Goal: Find specific page/section: Find specific page/section

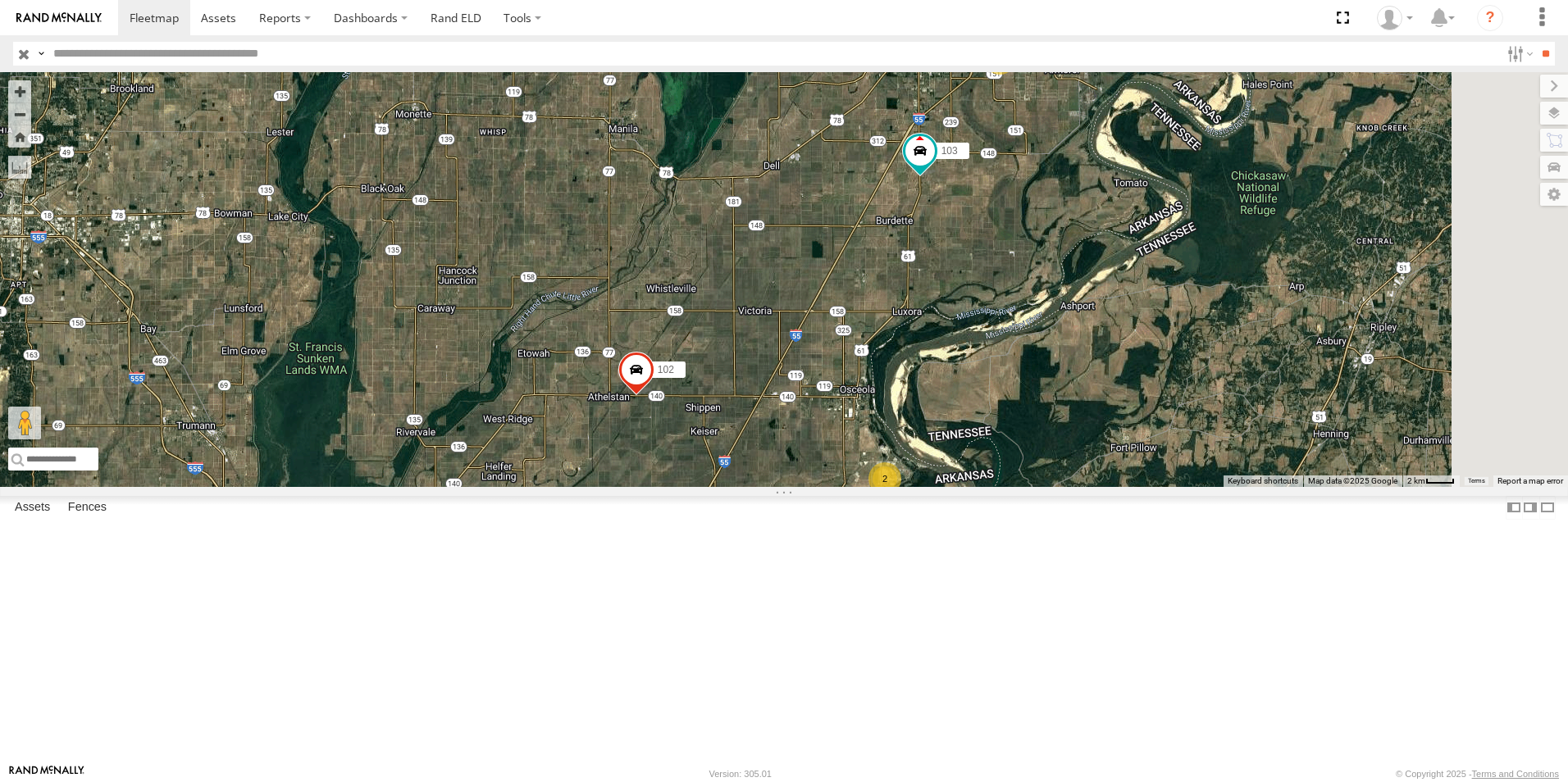
click at [0, 0] on span at bounding box center [0, 0] width 0 height 0
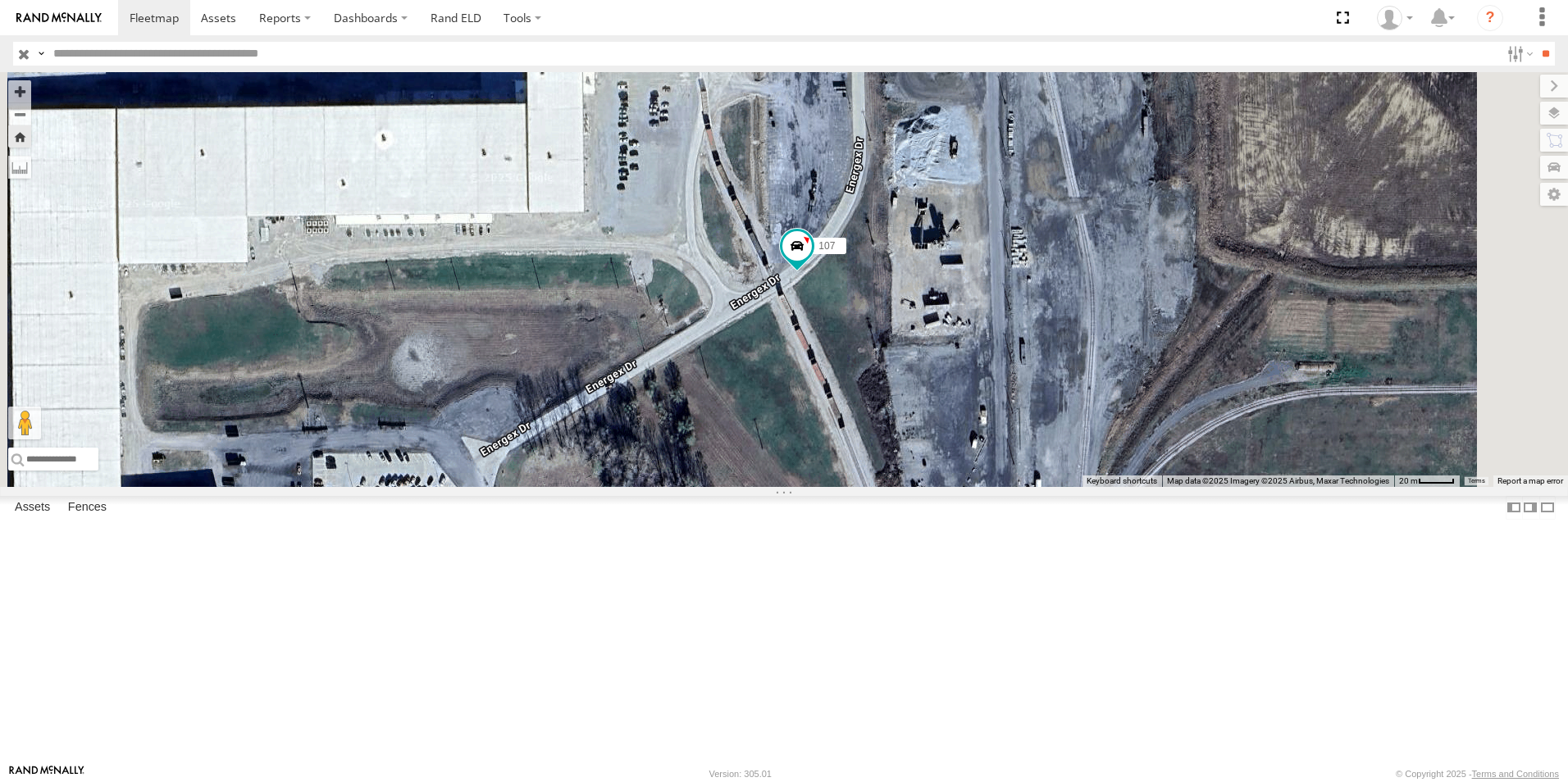
click at [0, 0] on span at bounding box center [0, 0] width 0 height 0
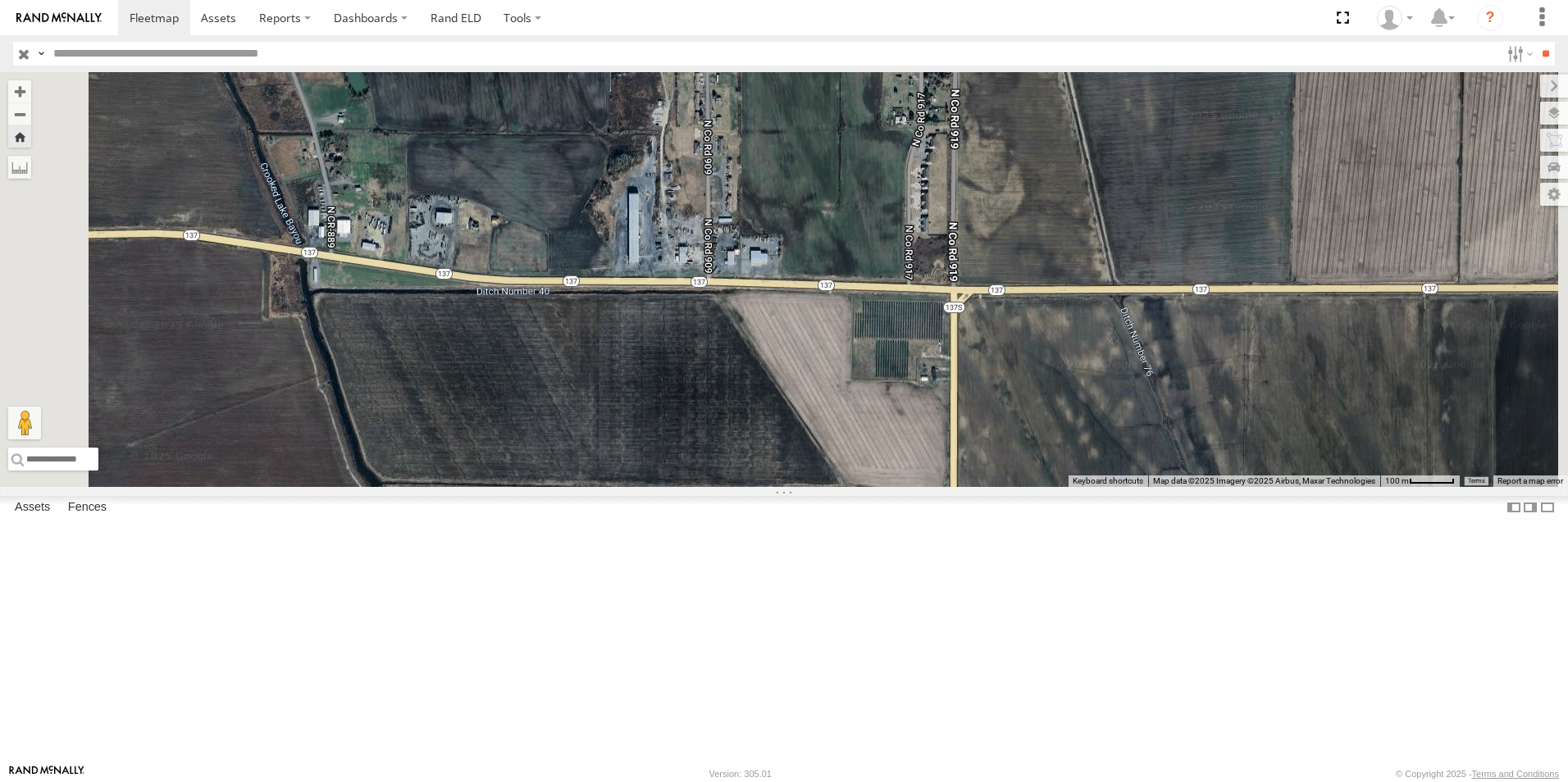
click at [0, 0] on span at bounding box center [0, 0] width 0 height 0
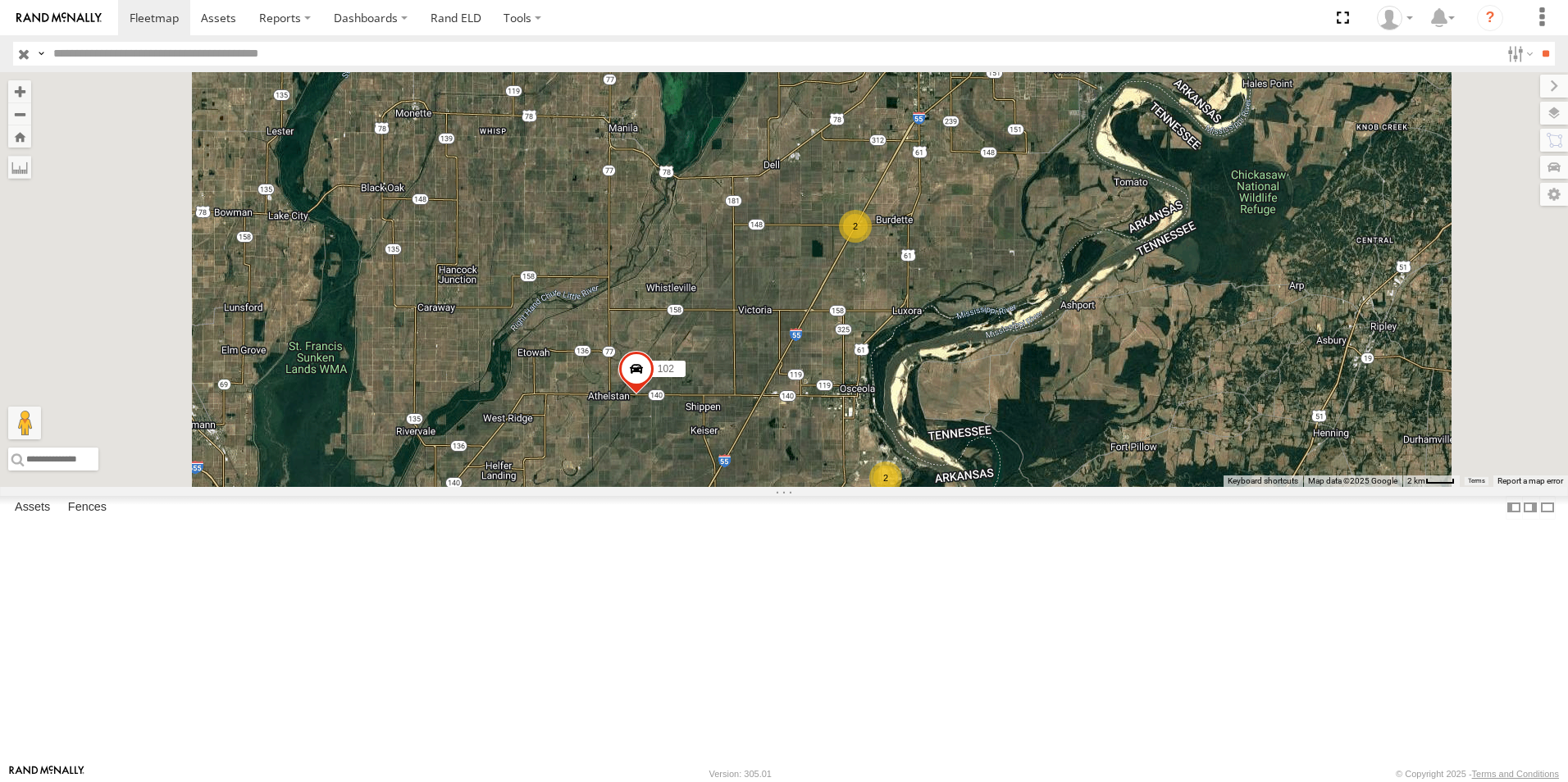
click at [0, 0] on span at bounding box center [0, 0] width 0 height 0
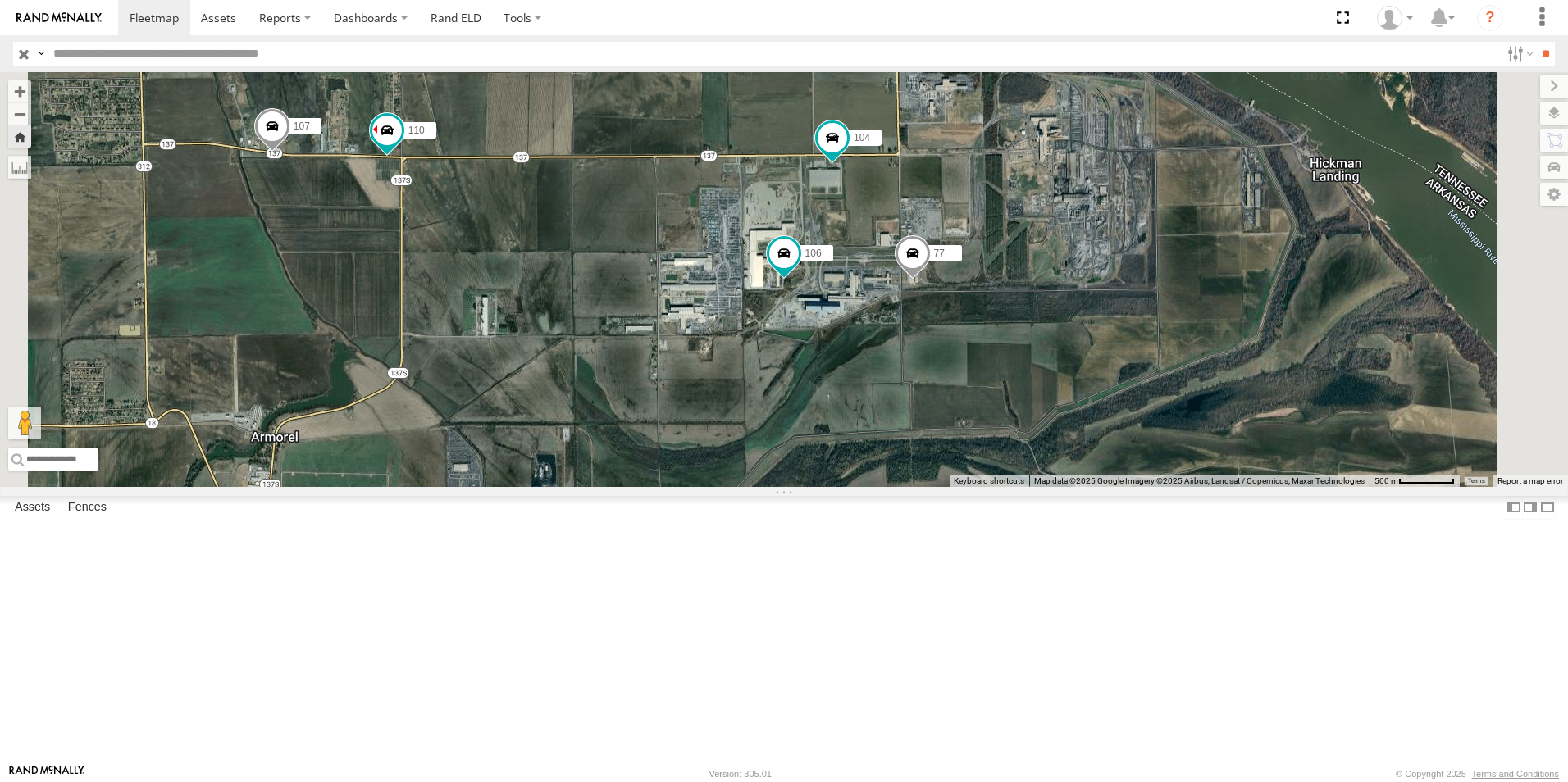
click at [0, 0] on span at bounding box center [0, 0] width 0 height 0
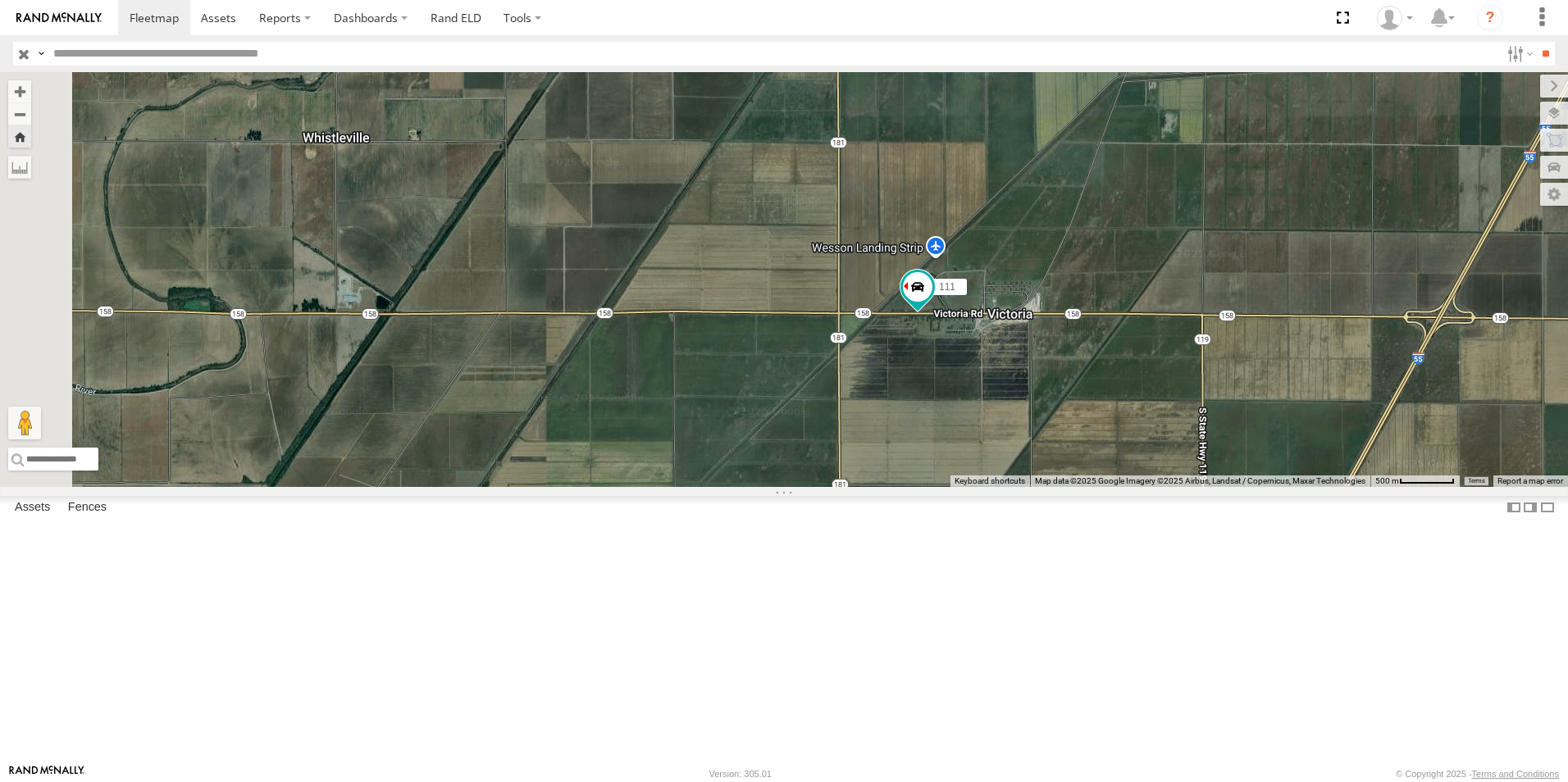
drag, startPoint x: 651, startPoint y: 482, endPoint x: 1066, endPoint y: 461, distance: 415.5
click at [1074, 462] on div "111" at bounding box center [784, 279] width 1568 height 415
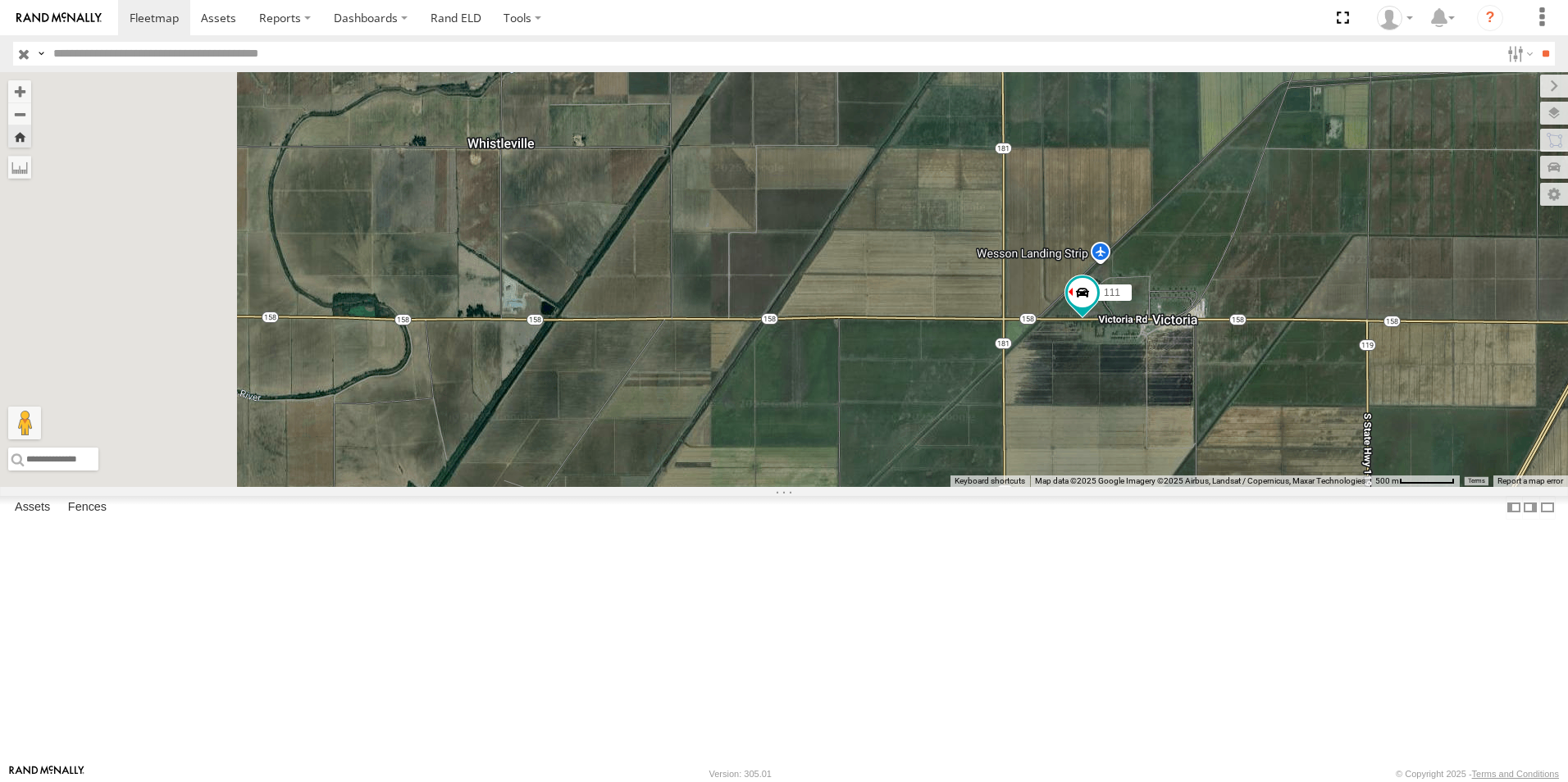
drag, startPoint x: 666, startPoint y: 547, endPoint x: 962, endPoint y: 539, distance: 296.1
click at [955, 487] on div "111" at bounding box center [784, 279] width 1568 height 415
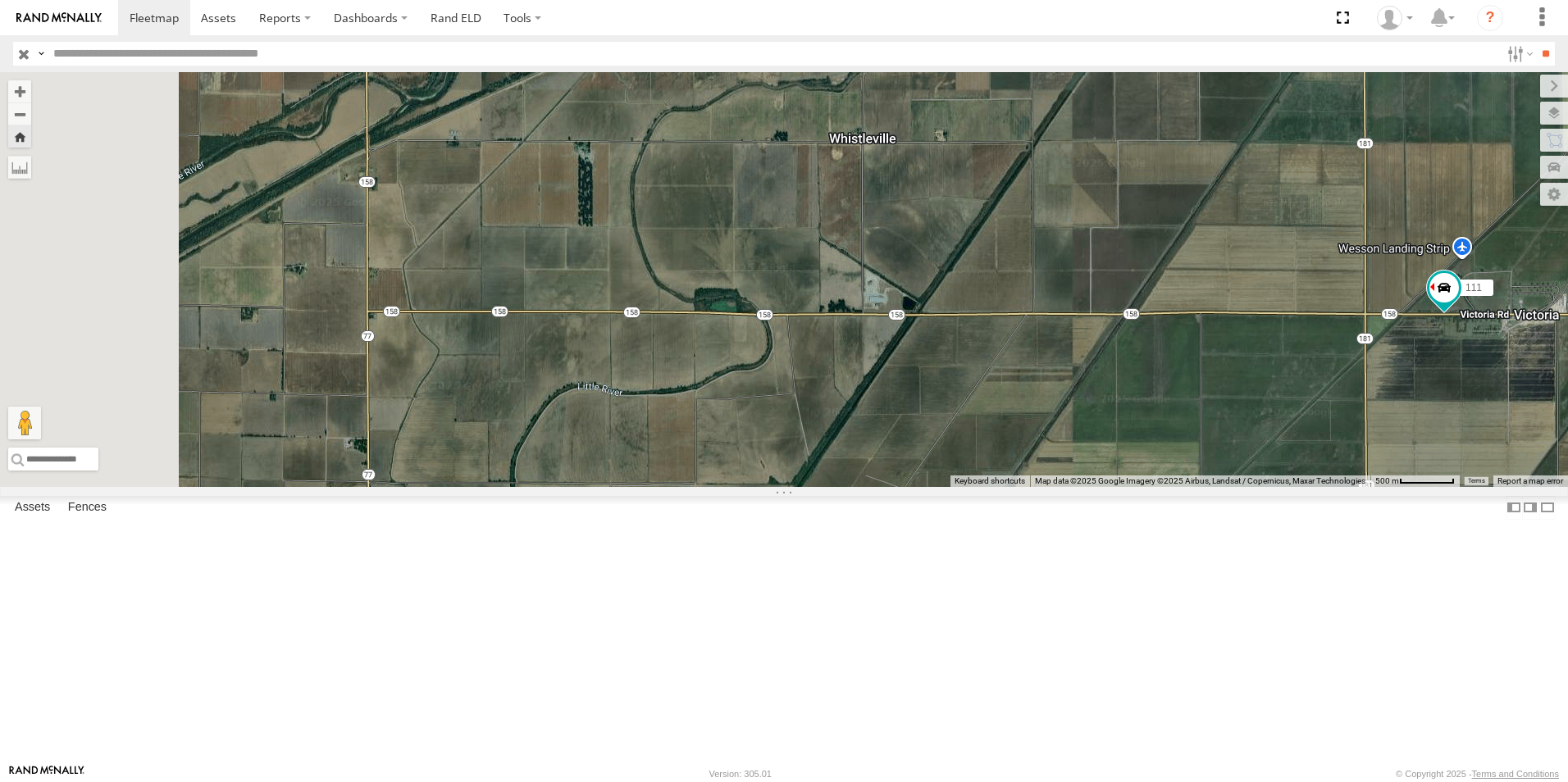
drag, startPoint x: 753, startPoint y: 550, endPoint x: 862, endPoint y: 550, distance: 109.0
click at [862, 487] on div "111" at bounding box center [784, 279] width 1568 height 415
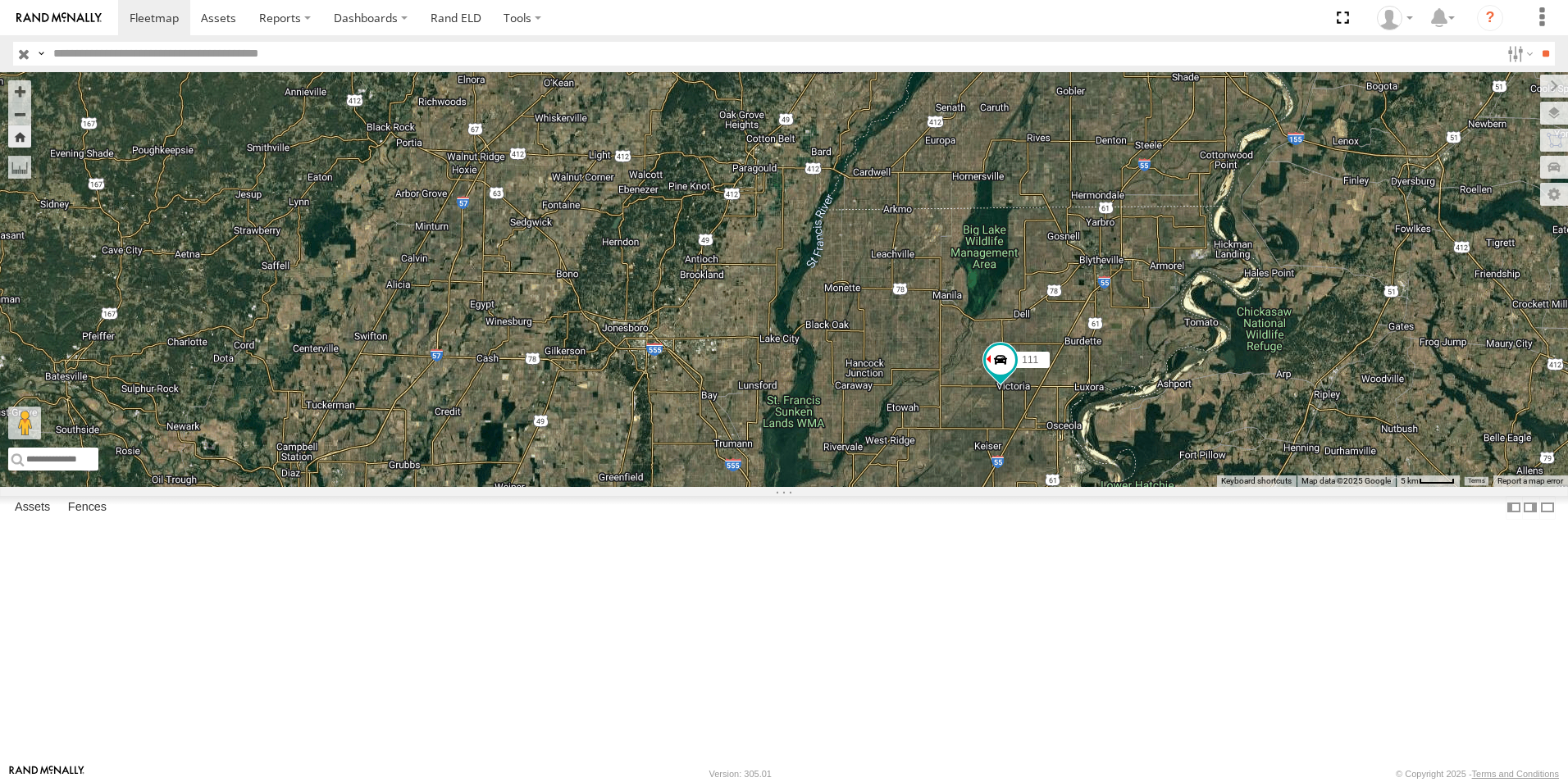
drag, startPoint x: 747, startPoint y: 552, endPoint x: 1094, endPoint y: 548, distance: 347.0
click at [1091, 487] on div "111" at bounding box center [784, 279] width 1568 height 415
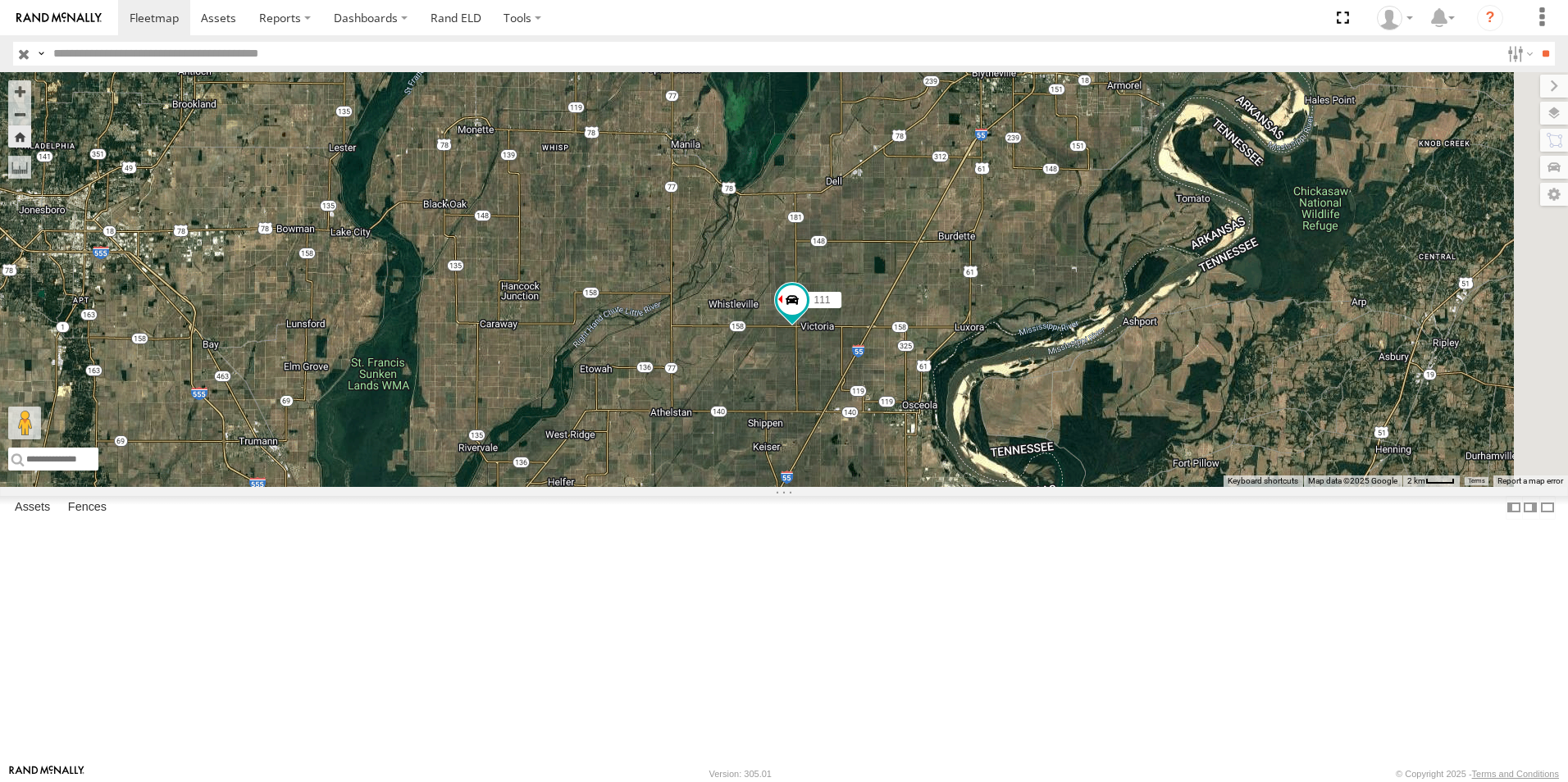
drag, startPoint x: 1150, startPoint y: 534, endPoint x: 764, endPoint y: 511, distance: 386.7
click at [764, 487] on div "111" at bounding box center [784, 279] width 1568 height 415
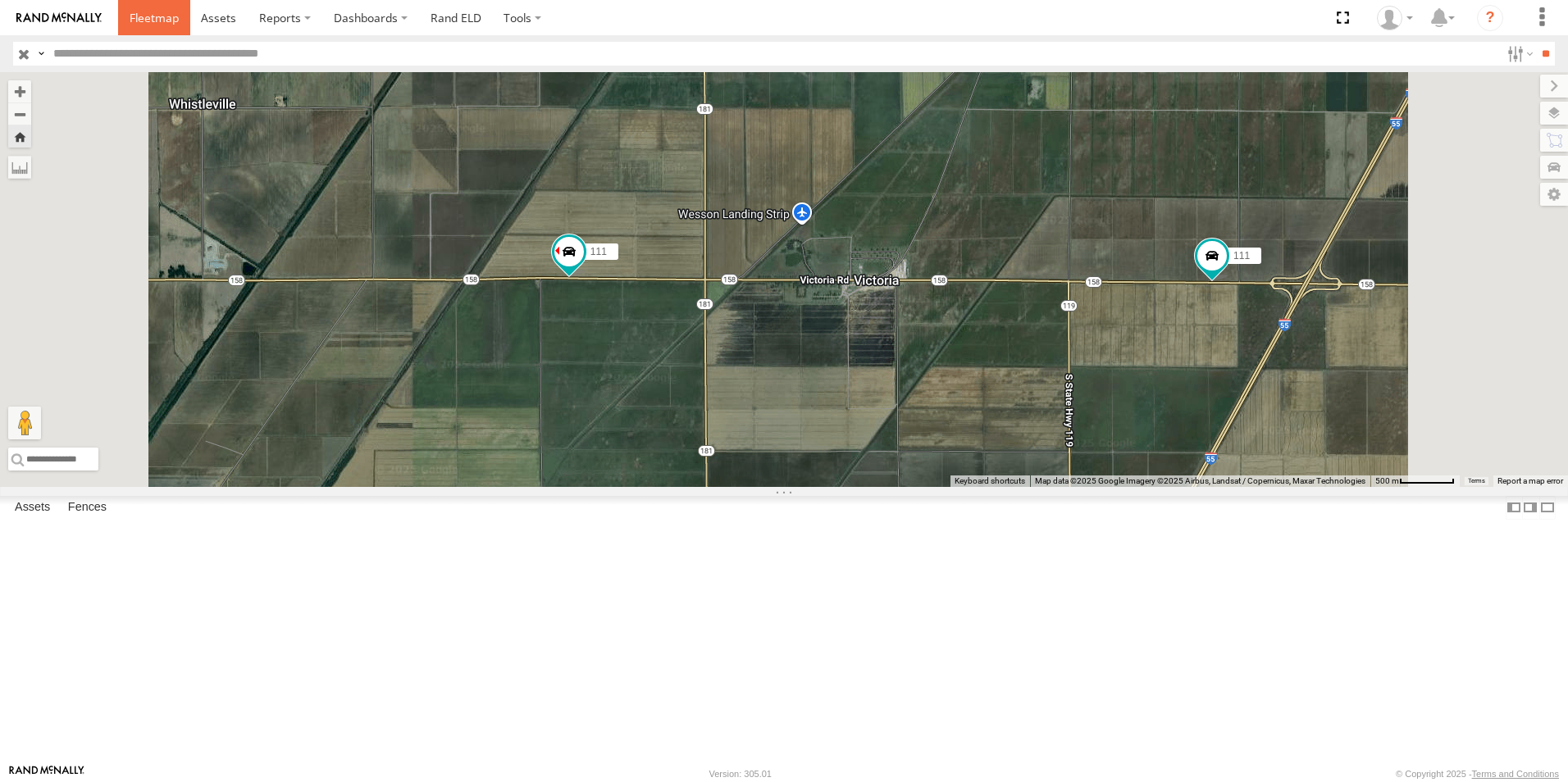
click at [150, 25] on span at bounding box center [154, 18] width 49 height 15
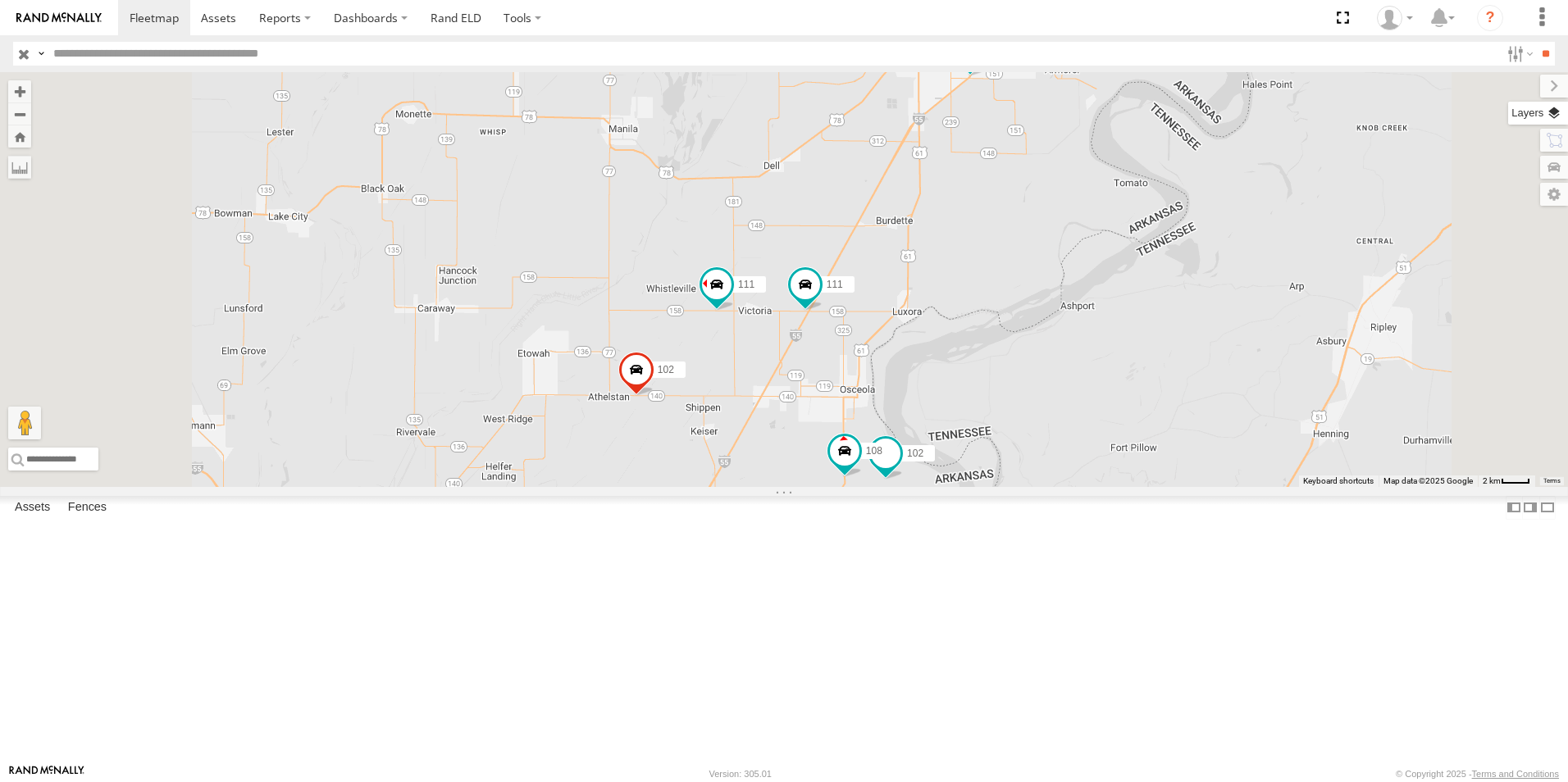
click at [1549, 110] on label at bounding box center [1538, 112] width 60 height 23
click at [0, 0] on span "Basemaps" at bounding box center [0, 0] width 0 height 0
click at [0, 0] on span "Satellite + Roadmap" at bounding box center [0, 0] width 0 height 0
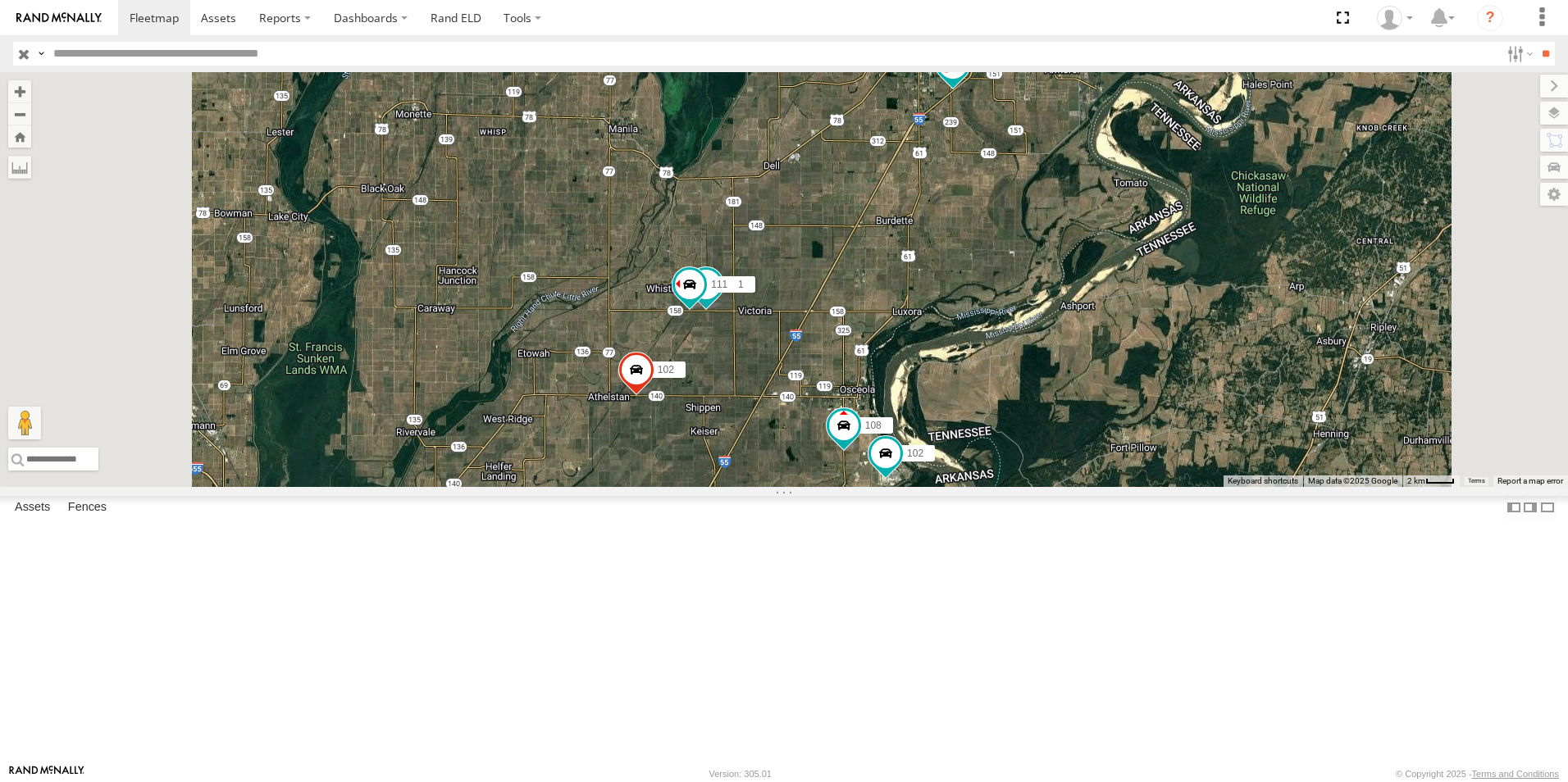
click at [0, 0] on span at bounding box center [0, 0] width 0 height 0
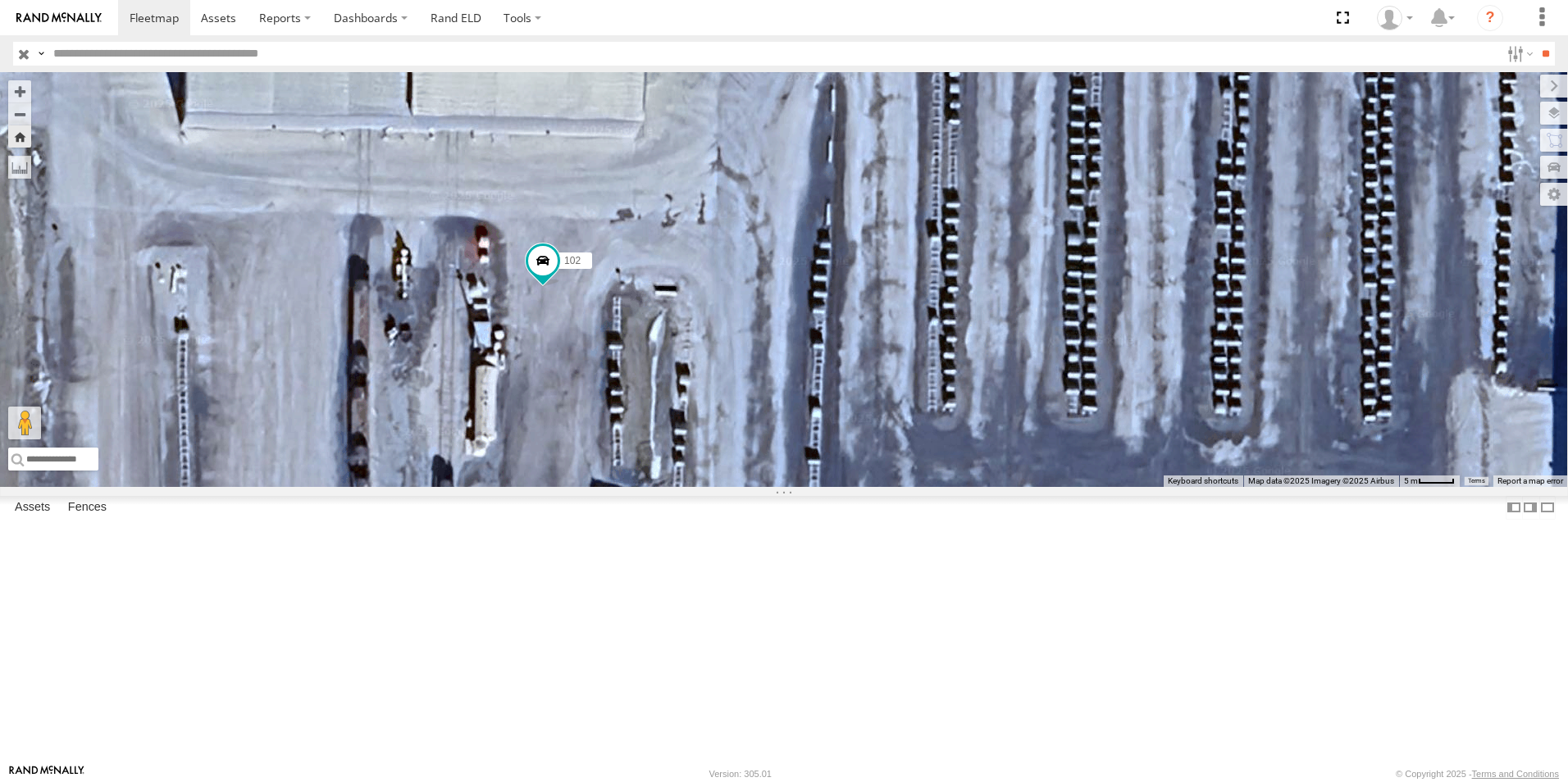
drag, startPoint x: 1029, startPoint y: 395, endPoint x: 753, endPoint y: 553, distance: 318.0
click at [753, 487] on div "102" at bounding box center [784, 279] width 1568 height 415
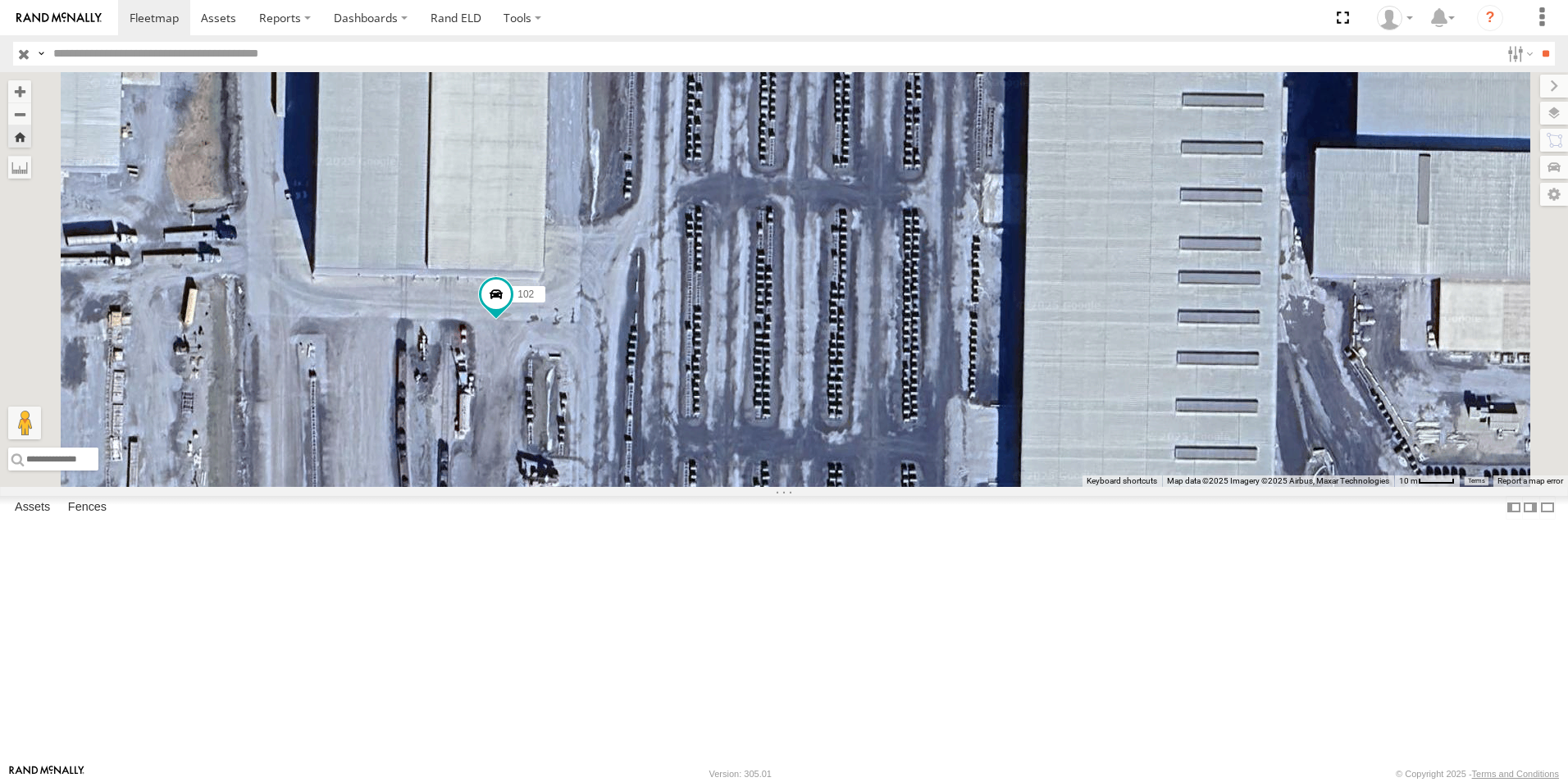
click at [0, 0] on span at bounding box center [0, 0] width 0 height 0
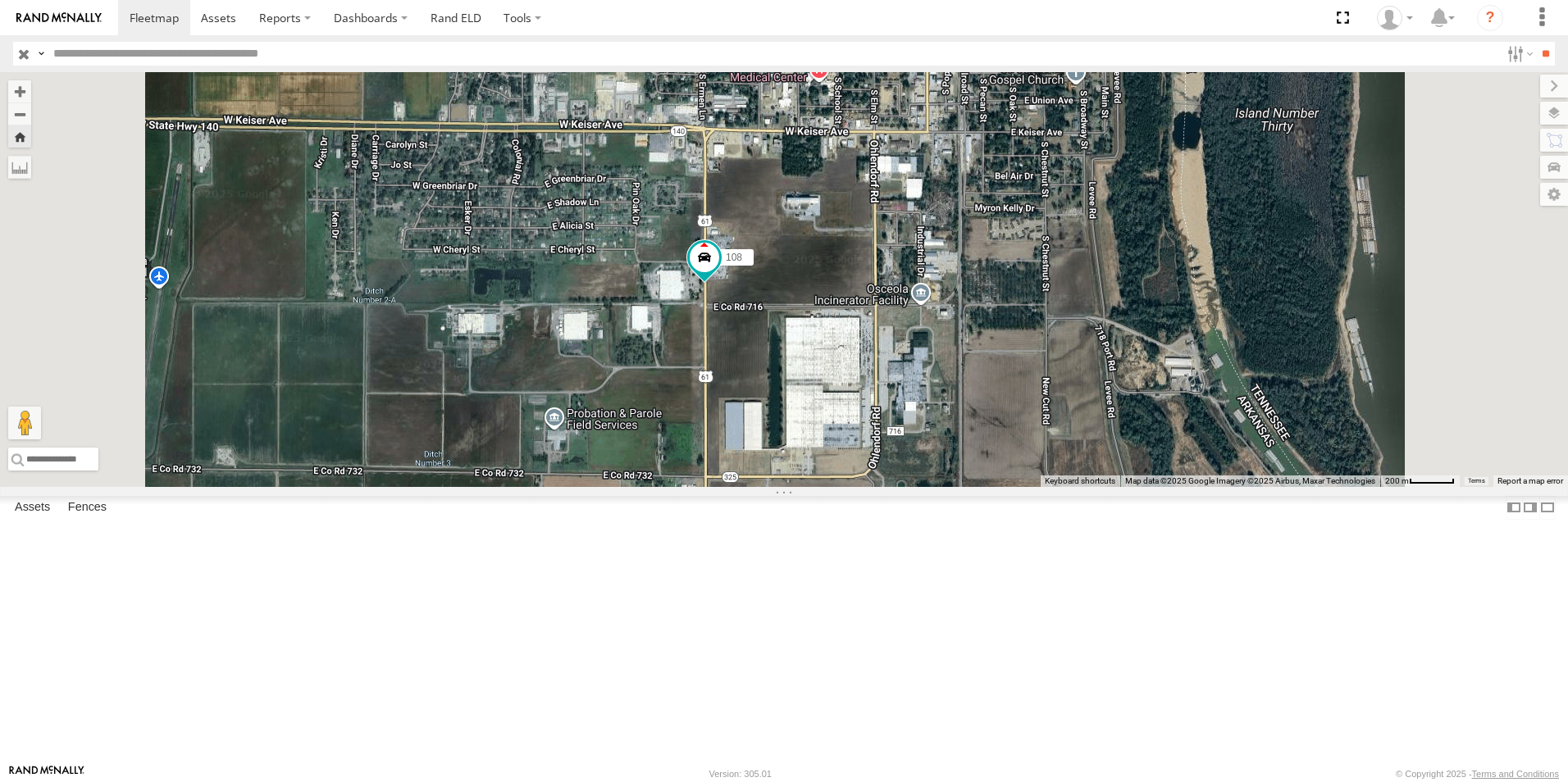
drag, startPoint x: 905, startPoint y: 278, endPoint x: 875, endPoint y: 477, distance: 201.2
click at [884, 472] on div "108" at bounding box center [784, 279] width 1568 height 415
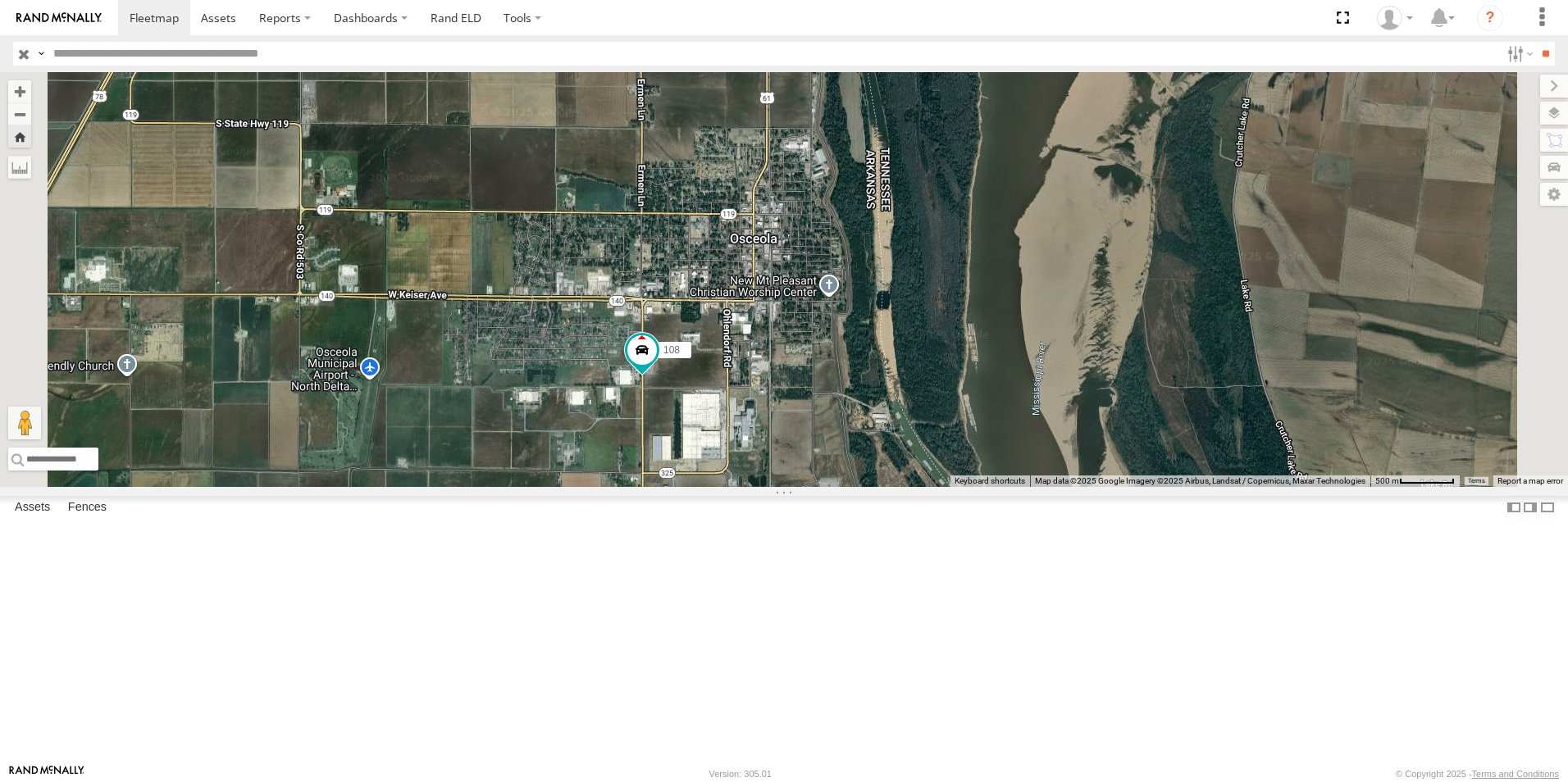
drag, startPoint x: 791, startPoint y: 424, endPoint x: 784, endPoint y: 503, distance: 79.3
click at [786, 487] on div "108" at bounding box center [784, 279] width 1568 height 415
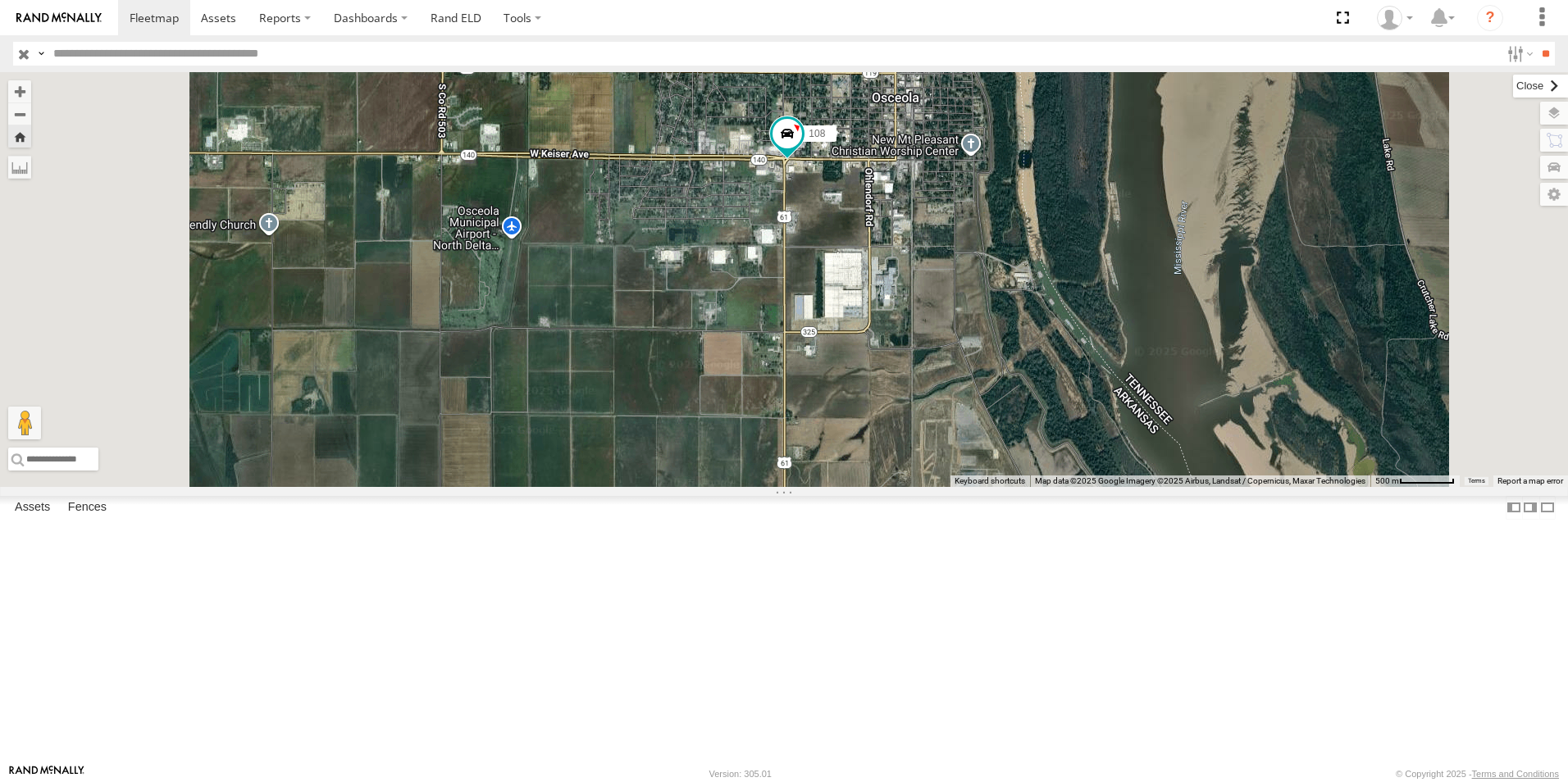
click at [1513, 90] on label at bounding box center [1540, 85] width 55 height 23
click at [0, 0] on span at bounding box center [0, 0] width 0 height 0
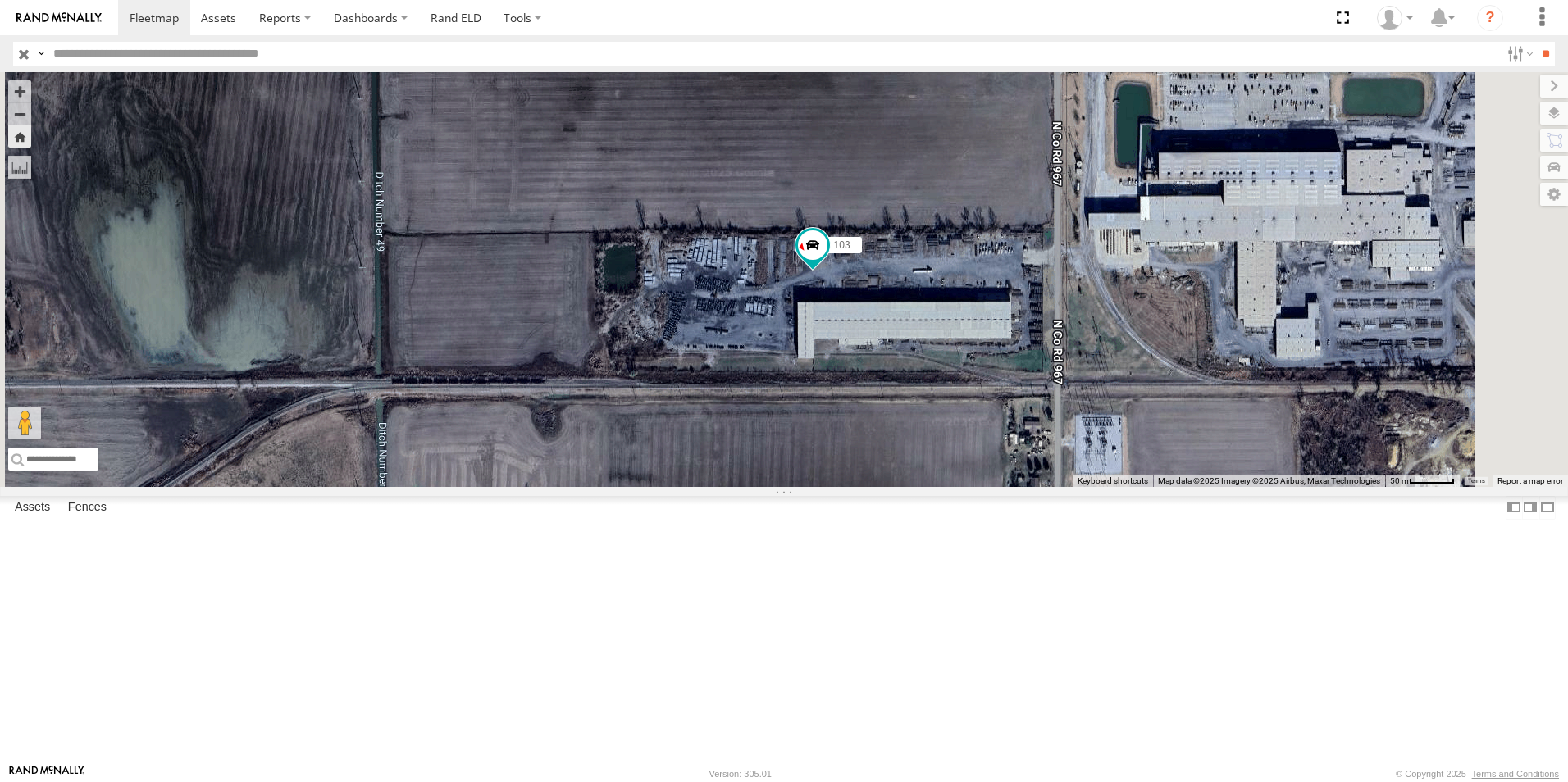
click at [0, 0] on span at bounding box center [0, 0] width 0 height 0
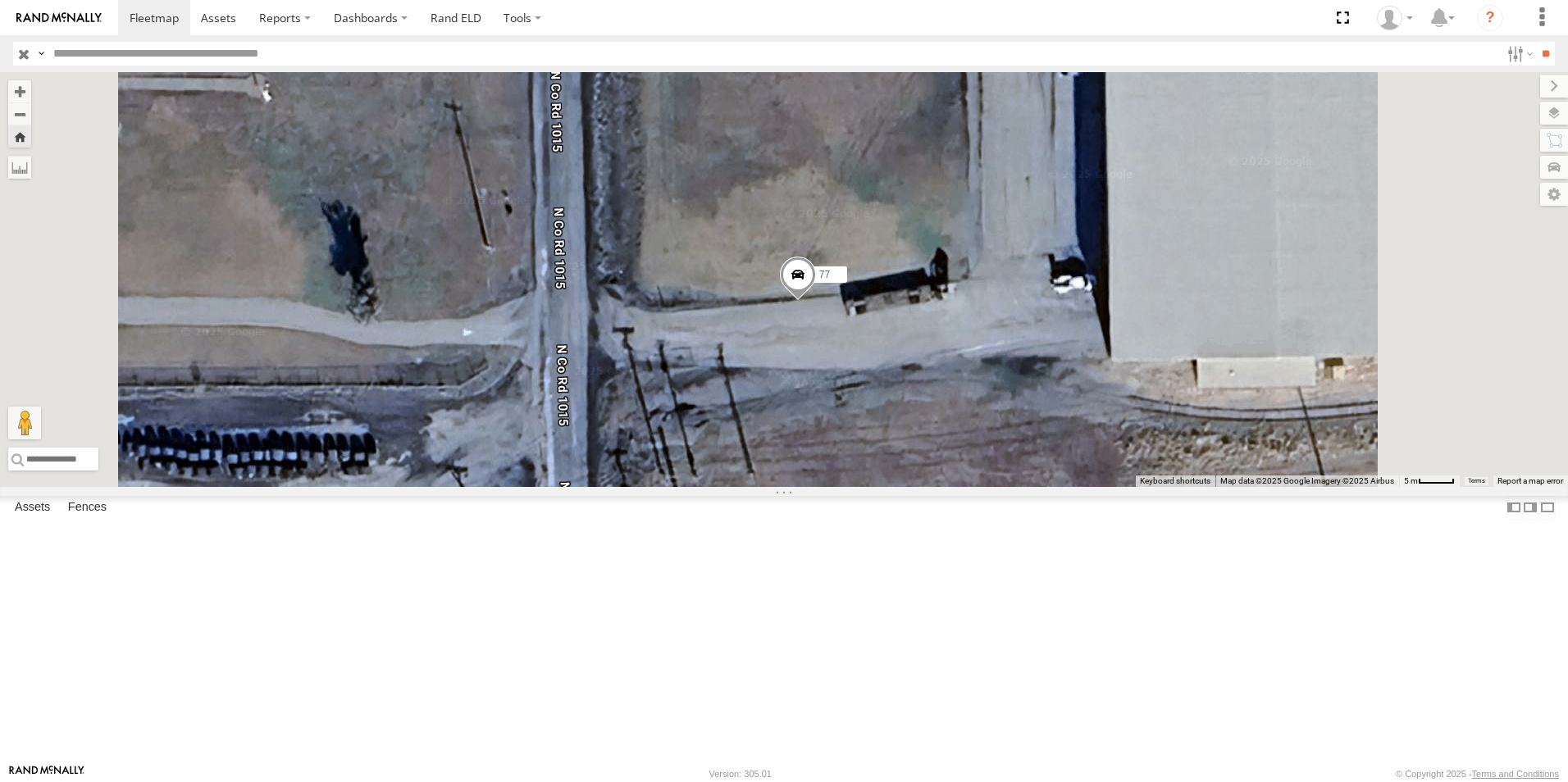
click at [816, 301] on span at bounding box center [798, 279] width 36 height 44
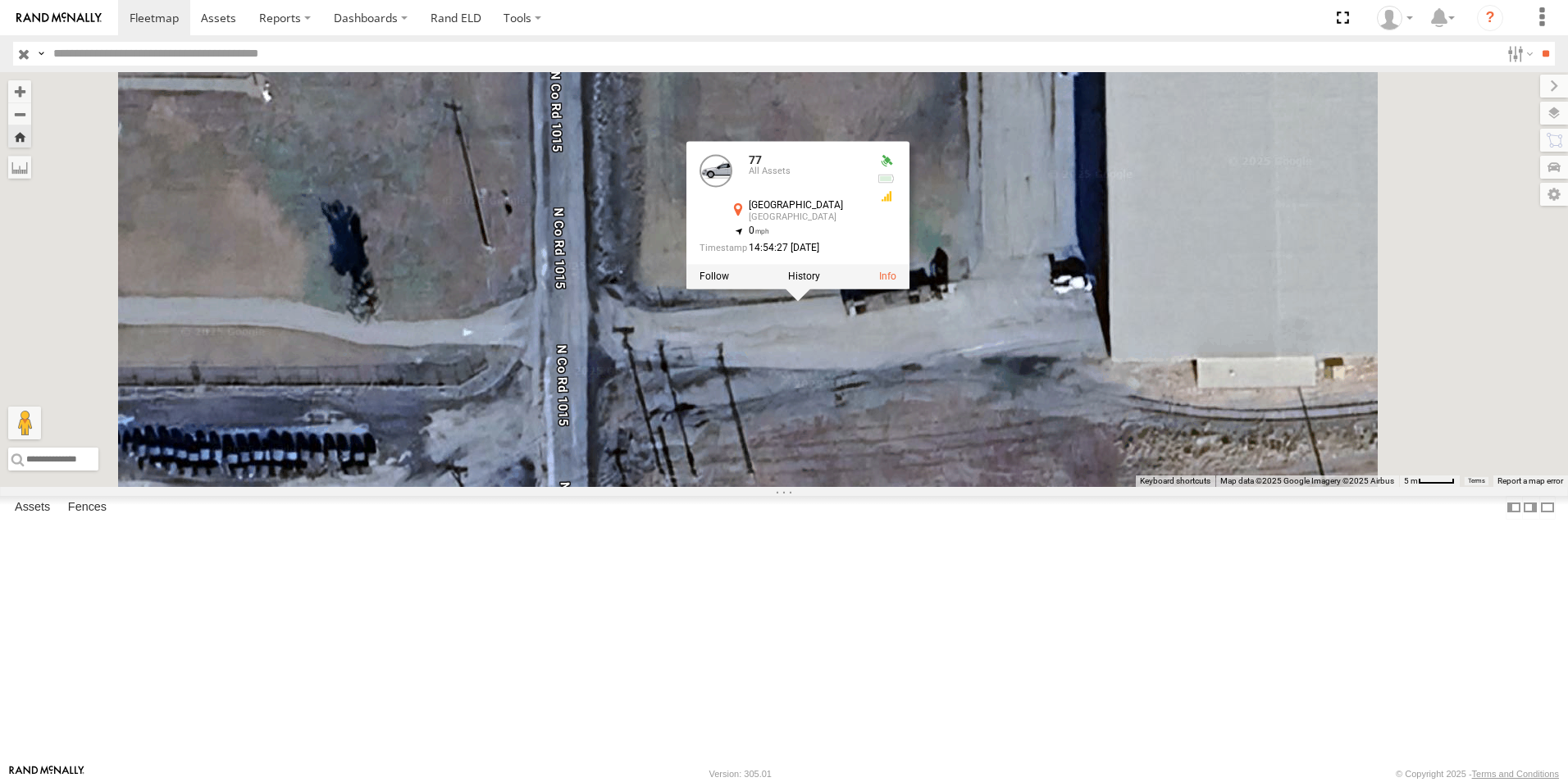
click at [953, 469] on div "77 [STREET_ADDRESS] 35.93333 , -89.73247 0 14:54:27 [DATE]" at bounding box center [784, 279] width 1568 height 415
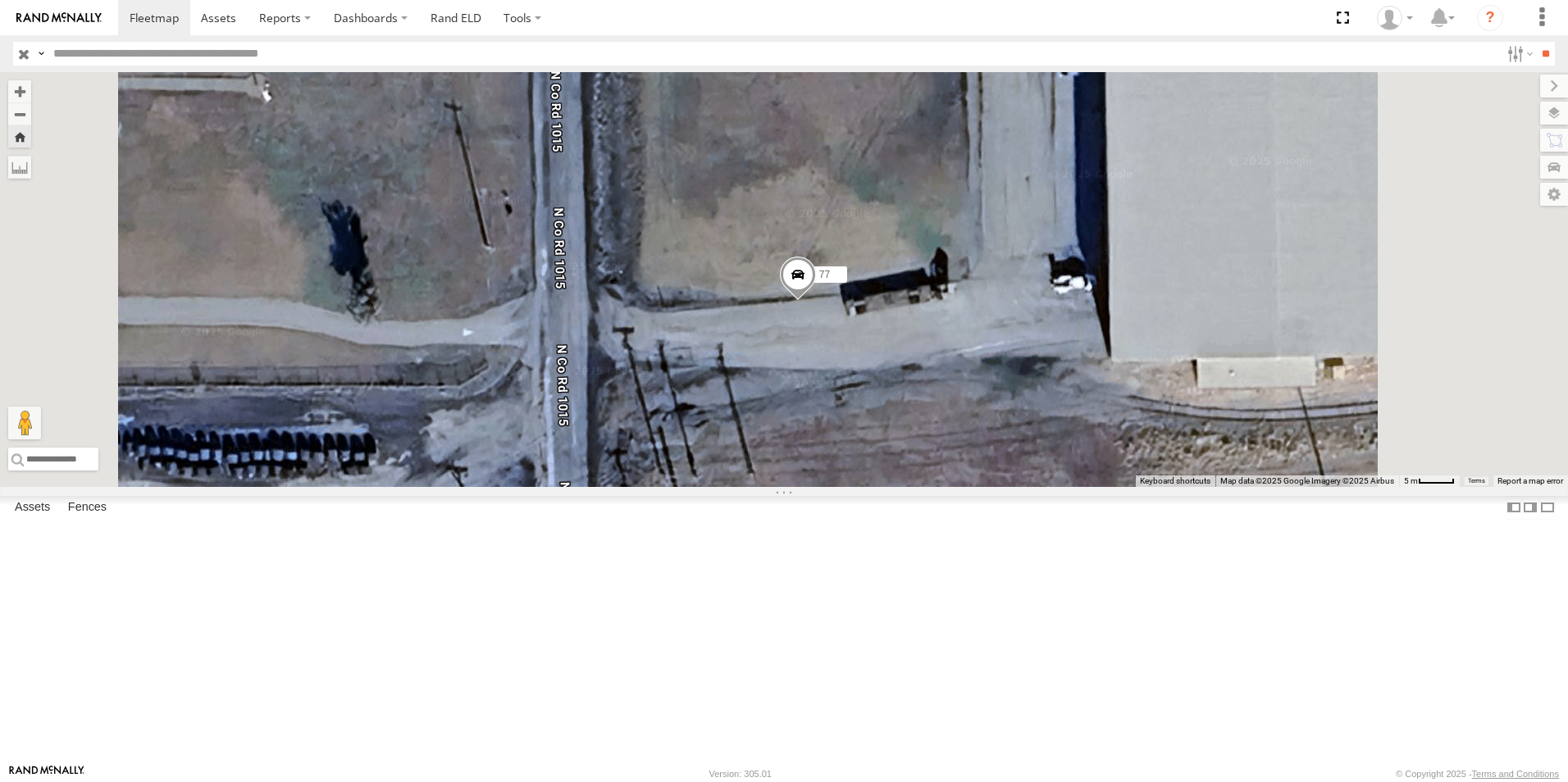
click at [0, 0] on span at bounding box center [0, 0] width 0 height 0
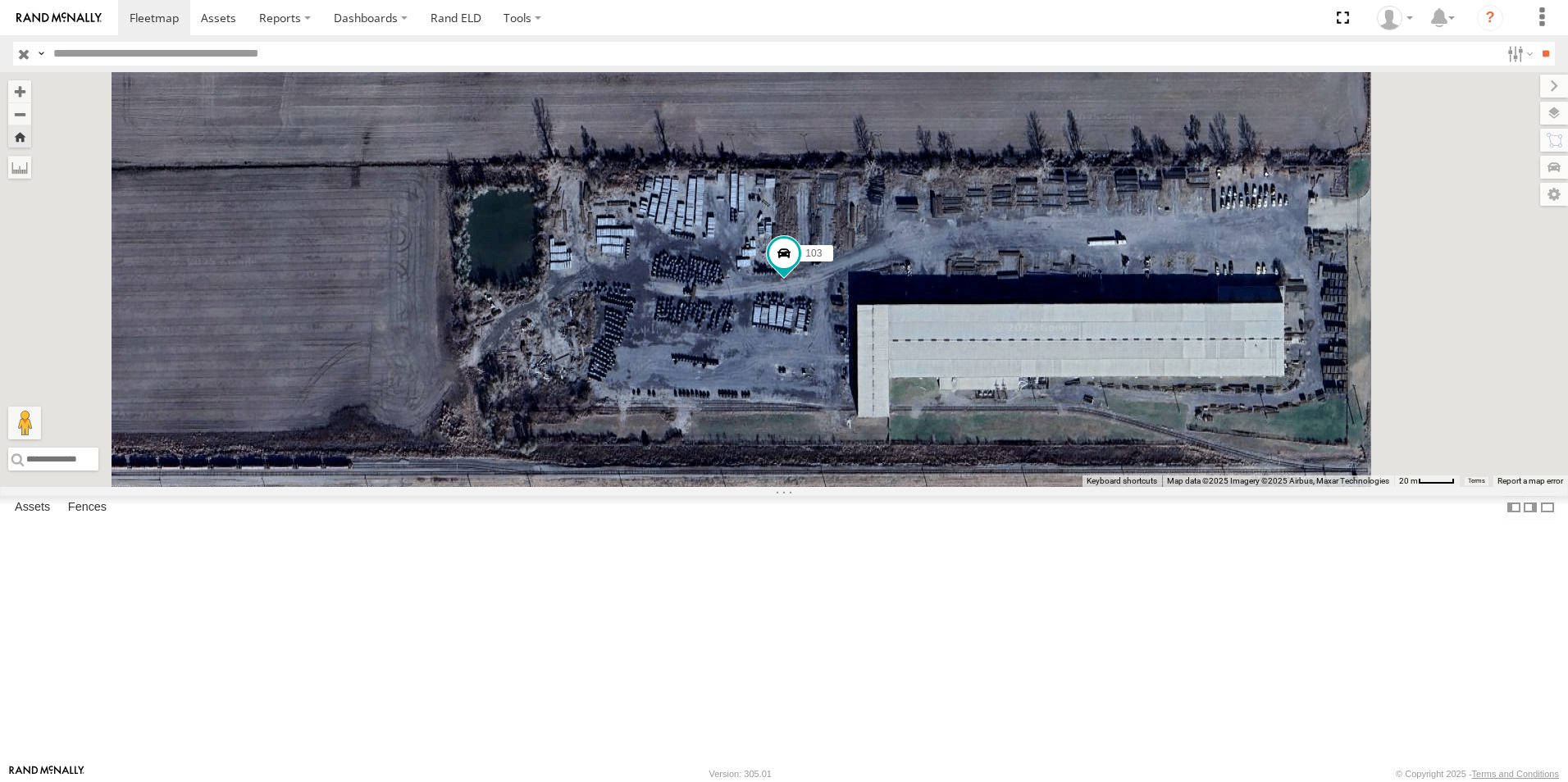
click at [0, 0] on span at bounding box center [0, 0] width 0 height 0
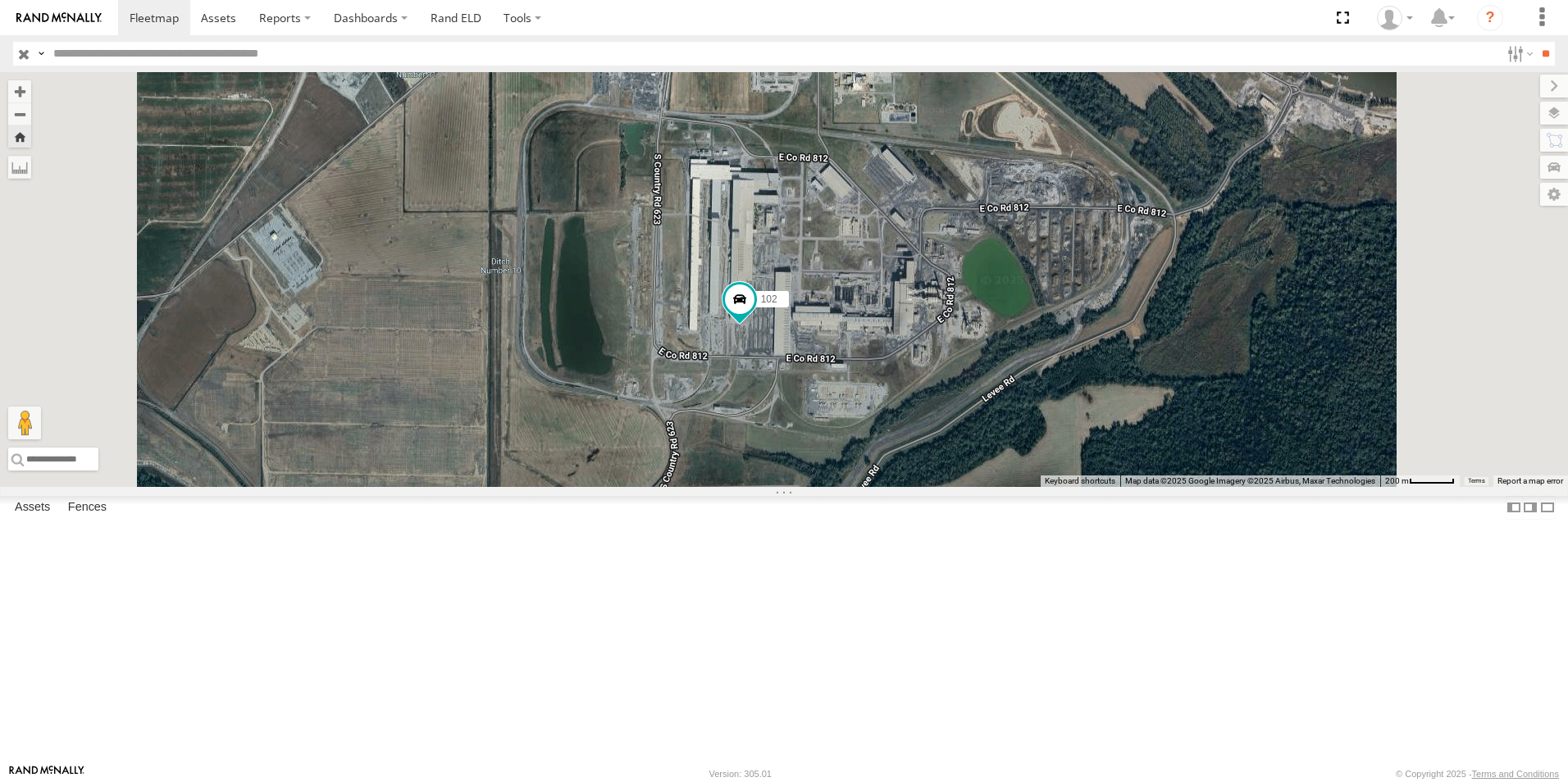
click at [0, 0] on span at bounding box center [0, 0] width 0 height 0
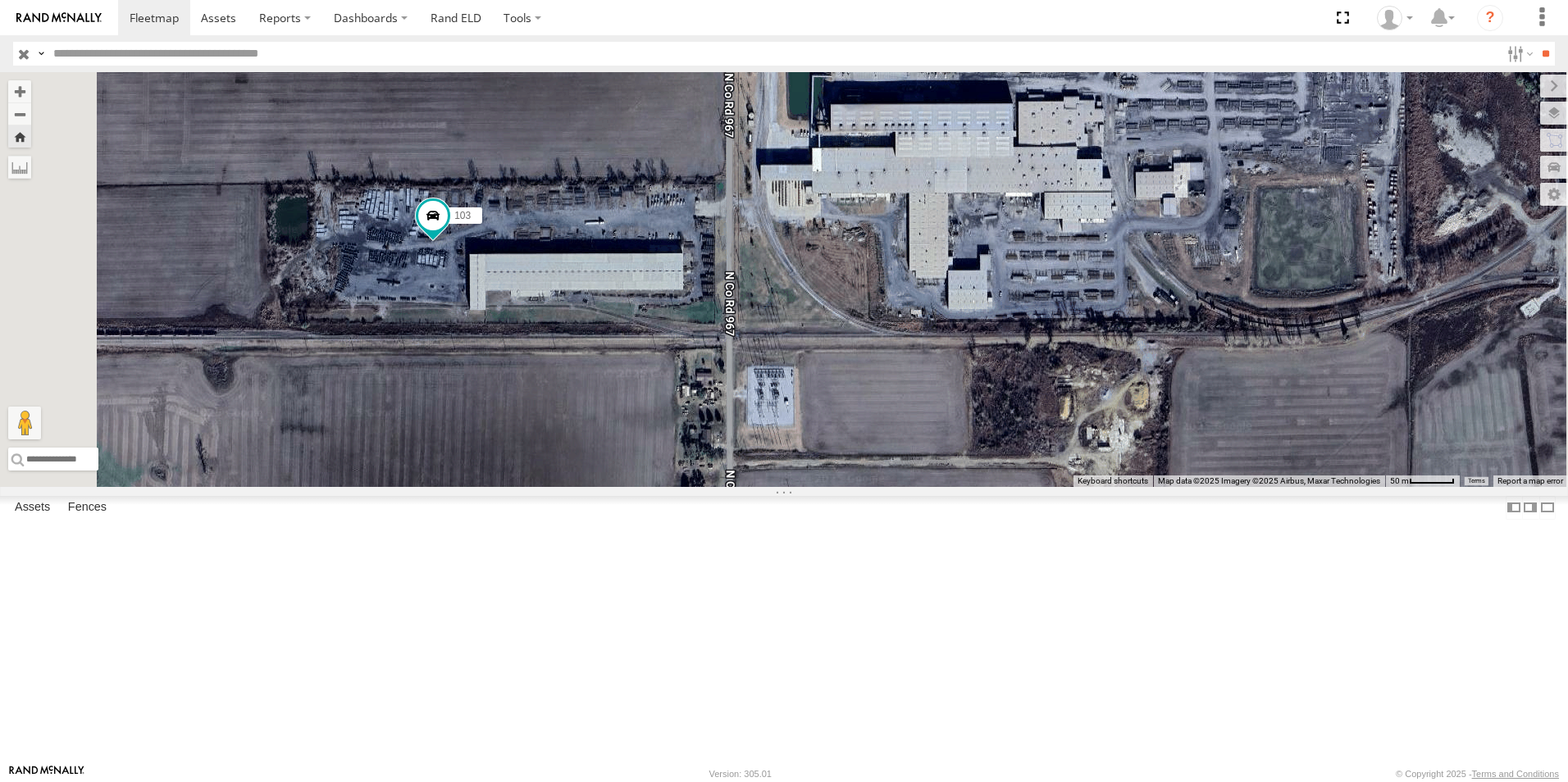
drag, startPoint x: 652, startPoint y: 620, endPoint x: 788, endPoint y: 473, distance: 200.3
click at [788, 473] on div "104 77 103" at bounding box center [784, 279] width 1568 height 415
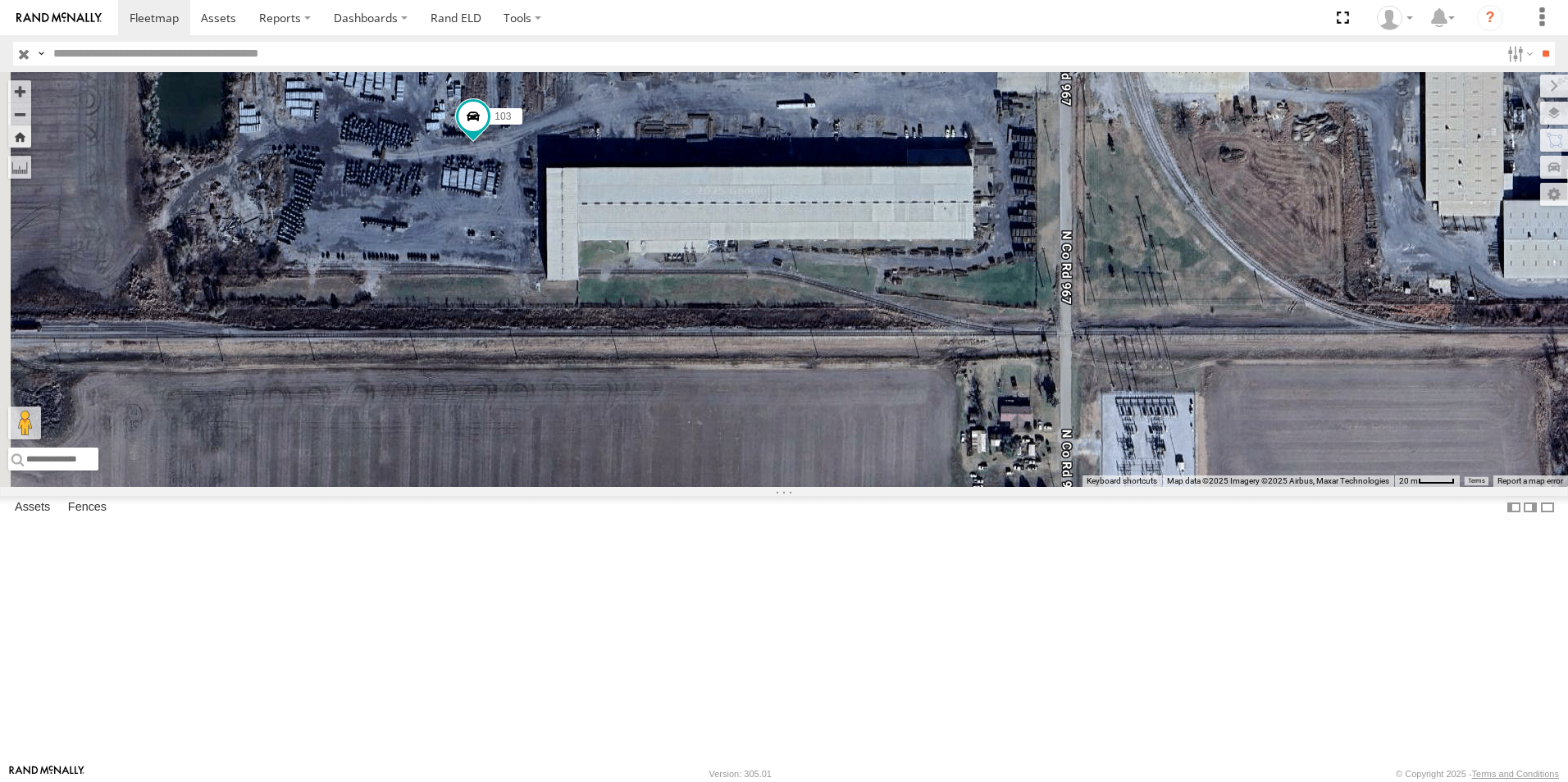
drag, startPoint x: 646, startPoint y: 424, endPoint x: 814, endPoint y: 484, distance: 178.4
click at [812, 484] on div "104 77 103" at bounding box center [784, 279] width 1568 height 415
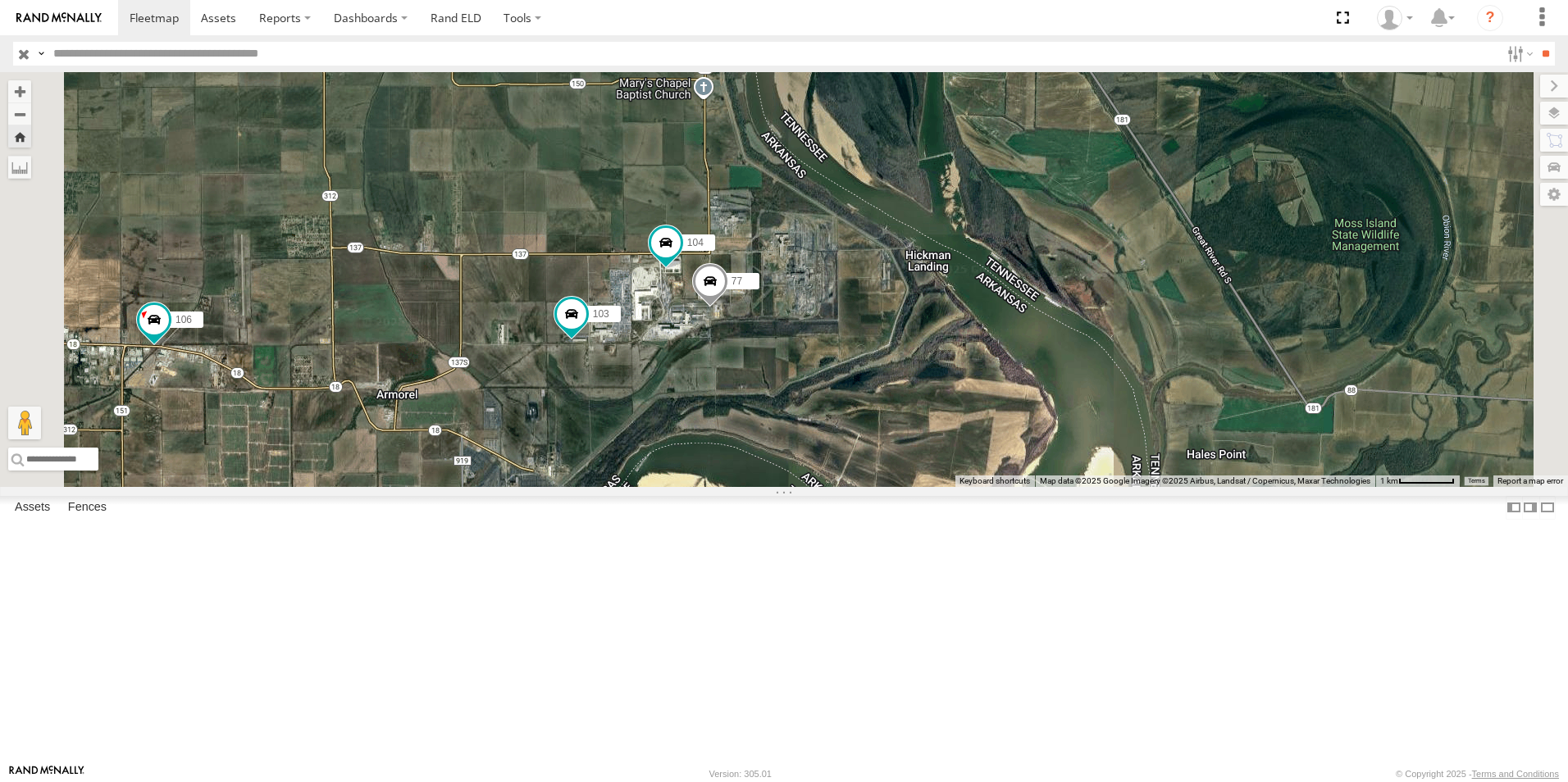
click at [0, 0] on span at bounding box center [0, 0] width 0 height 0
